Goal: Task Accomplishment & Management: Use online tool/utility

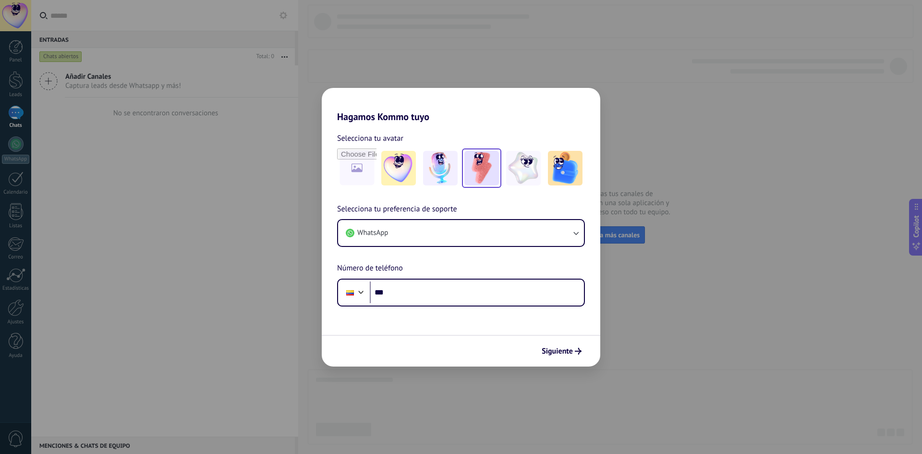
click at [483, 173] on img at bounding box center [482, 168] width 35 height 35
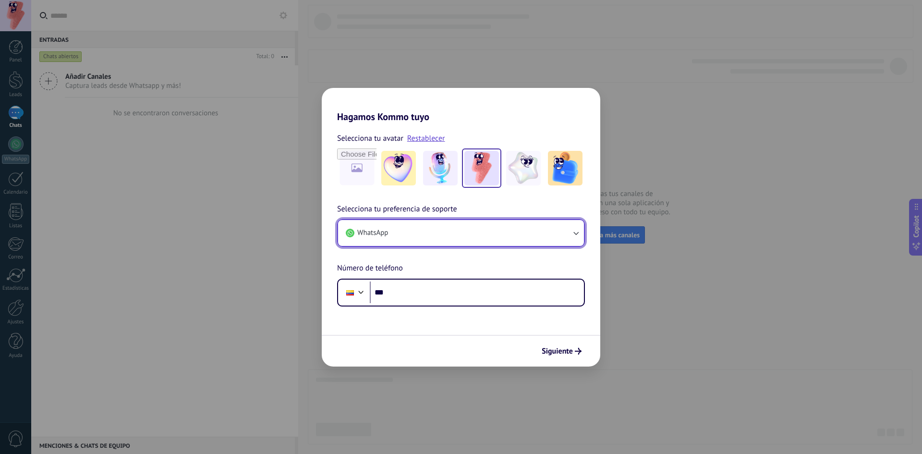
click at [441, 233] on button "WhatsApp" at bounding box center [461, 233] width 246 height 26
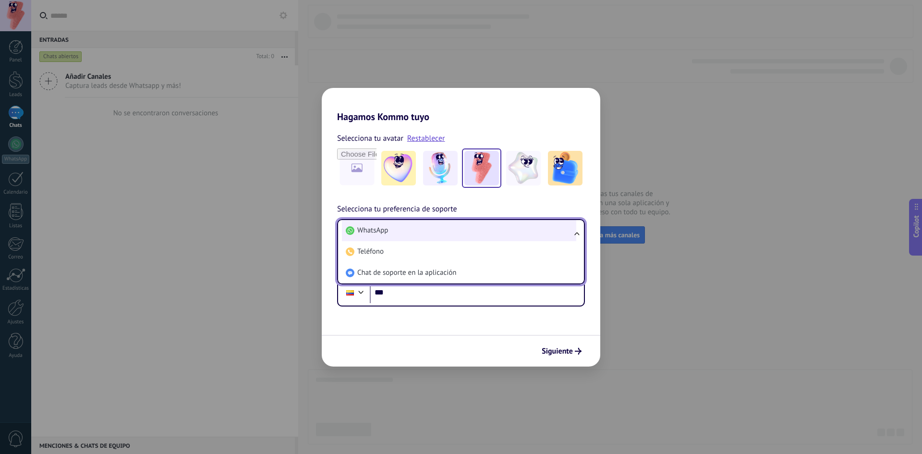
click at [441, 232] on li "WhatsApp" at bounding box center [459, 230] width 234 height 21
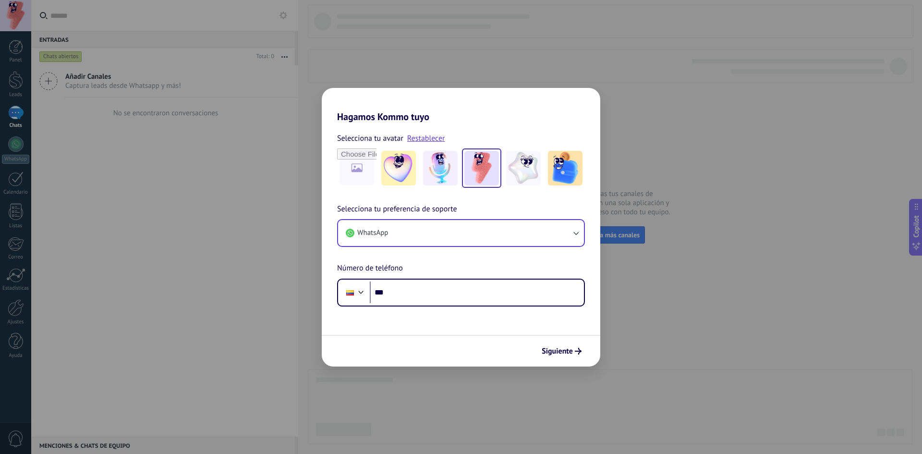
click at [483, 165] on img at bounding box center [482, 168] width 35 height 35
click at [417, 233] on button "WhatsApp" at bounding box center [461, 233] width 246 height 26
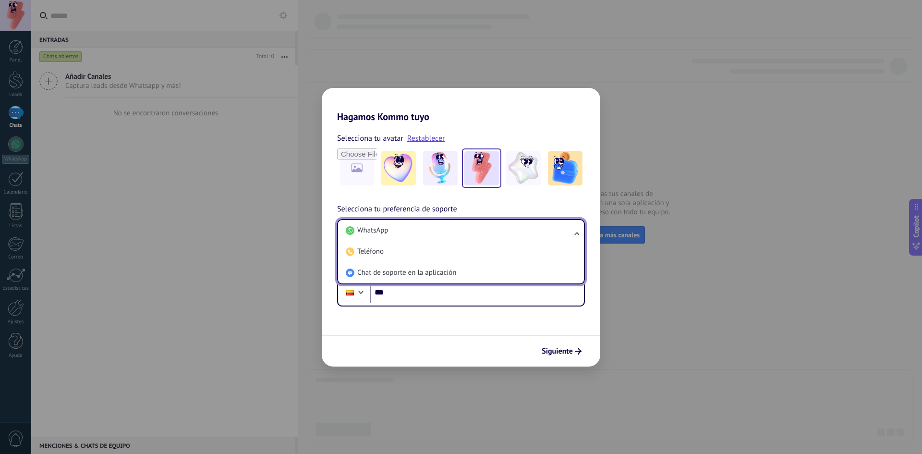
click at [417, 233] on li "WhatsApp" at bounding box center [459, 230] width 234 height 21
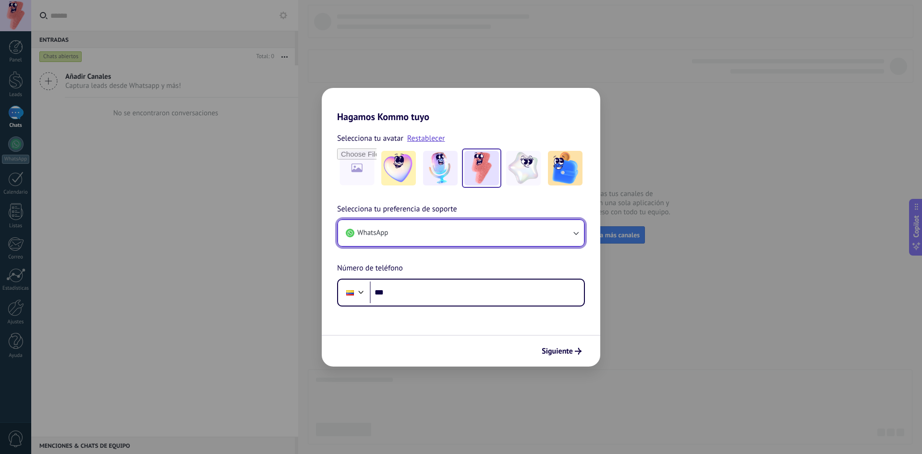
click at [417, 233] on button "WhatsApp" at bounding box center [461, 233] width 246 height 26
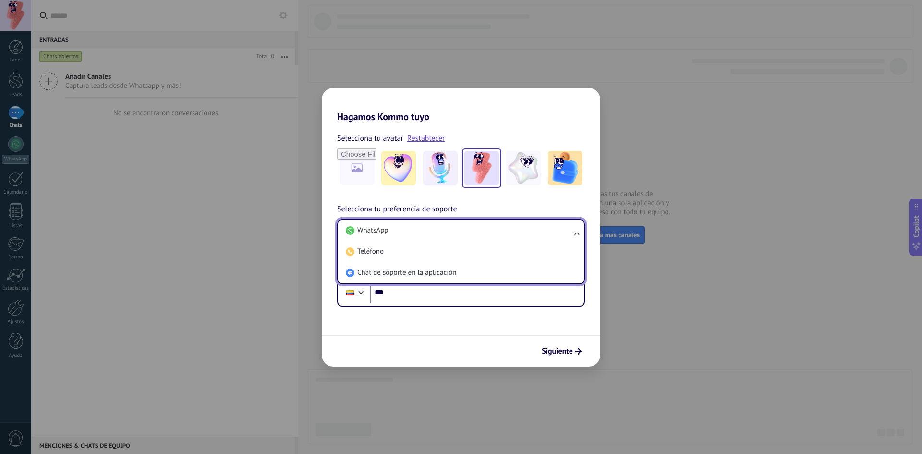
click at [417, 233] on li "WhatsApp" at bounding box center [459, 230] width 234 height 21
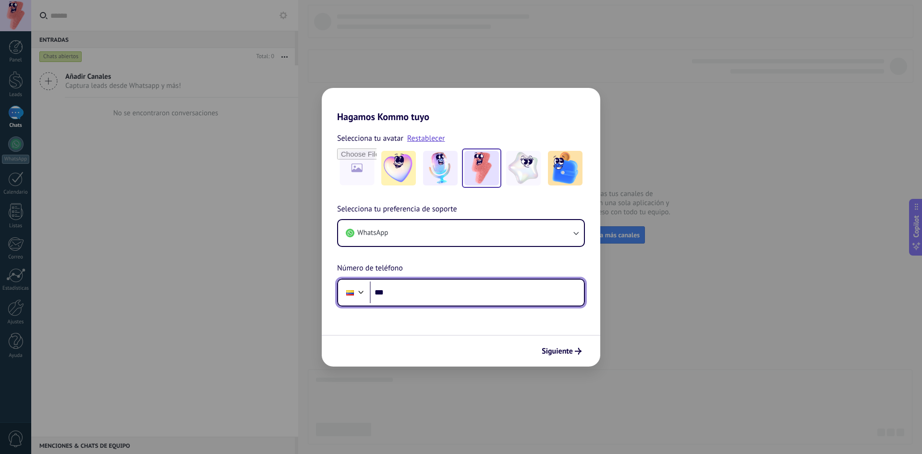
click at [430, 295] on input "***" at bounding box center [477, 293] width 214 height 22
